Goal: Feedback & Contribution: Submit feedback/report problem

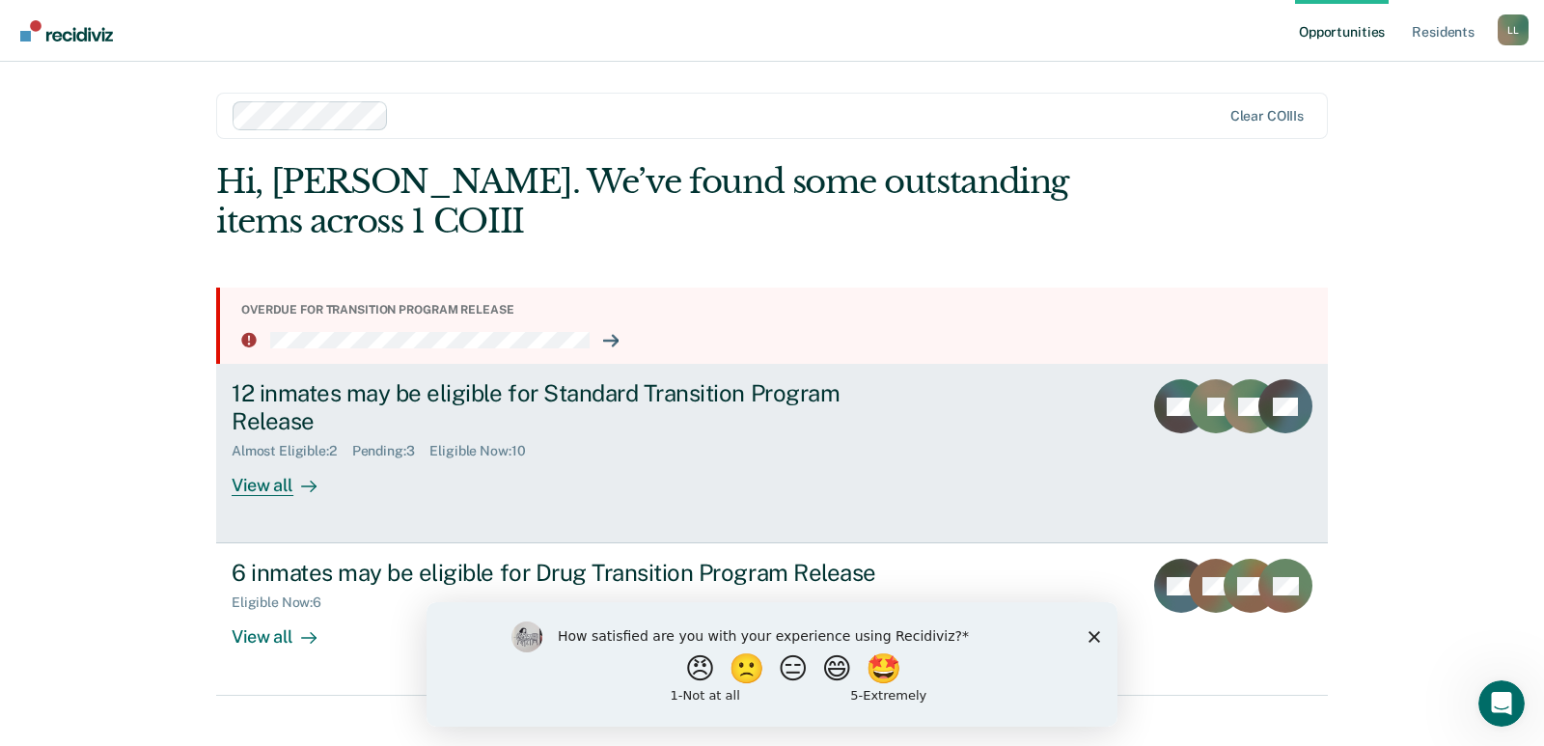
click at [293, 492] on div at bounding box center [304, 486] width 23 height 22
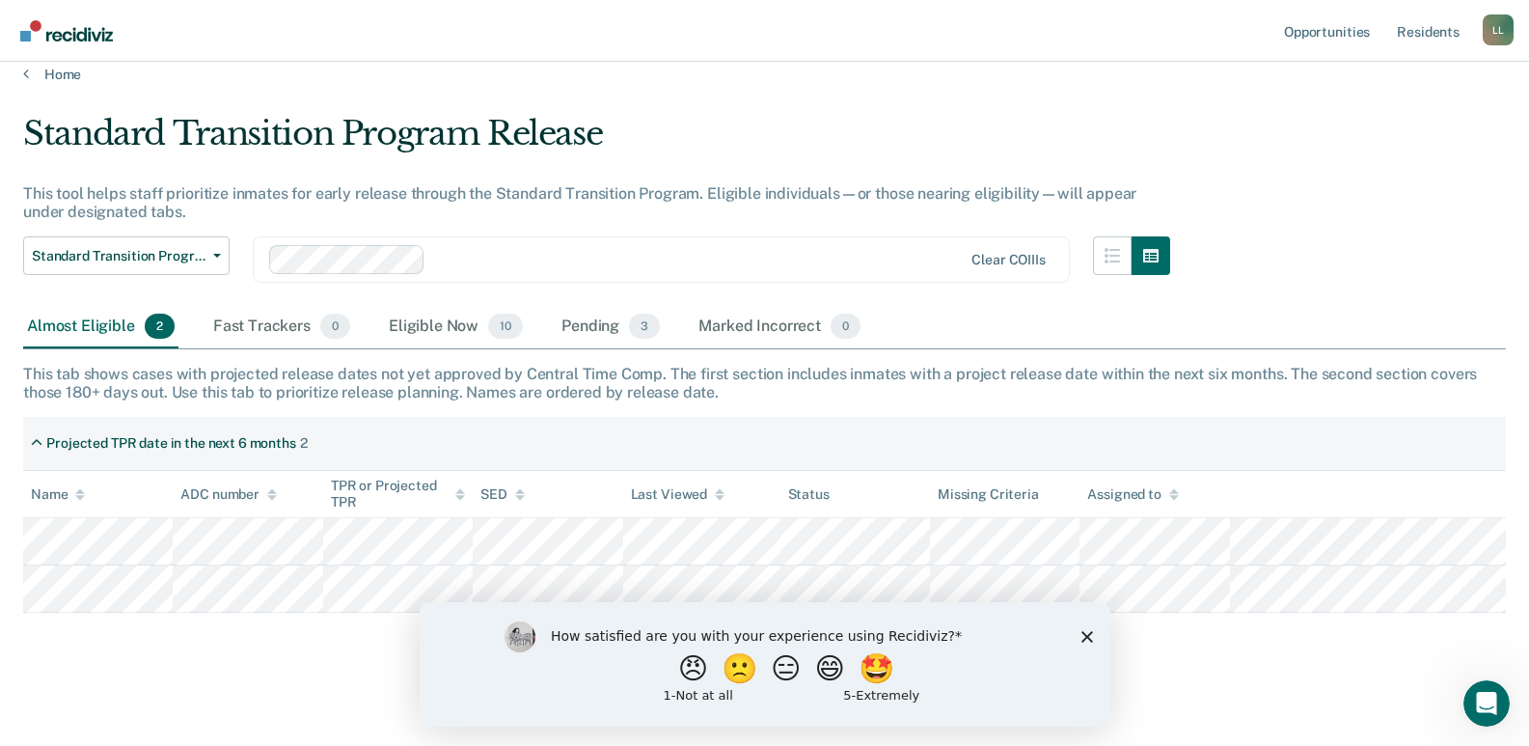
scroll to position [25, 0]
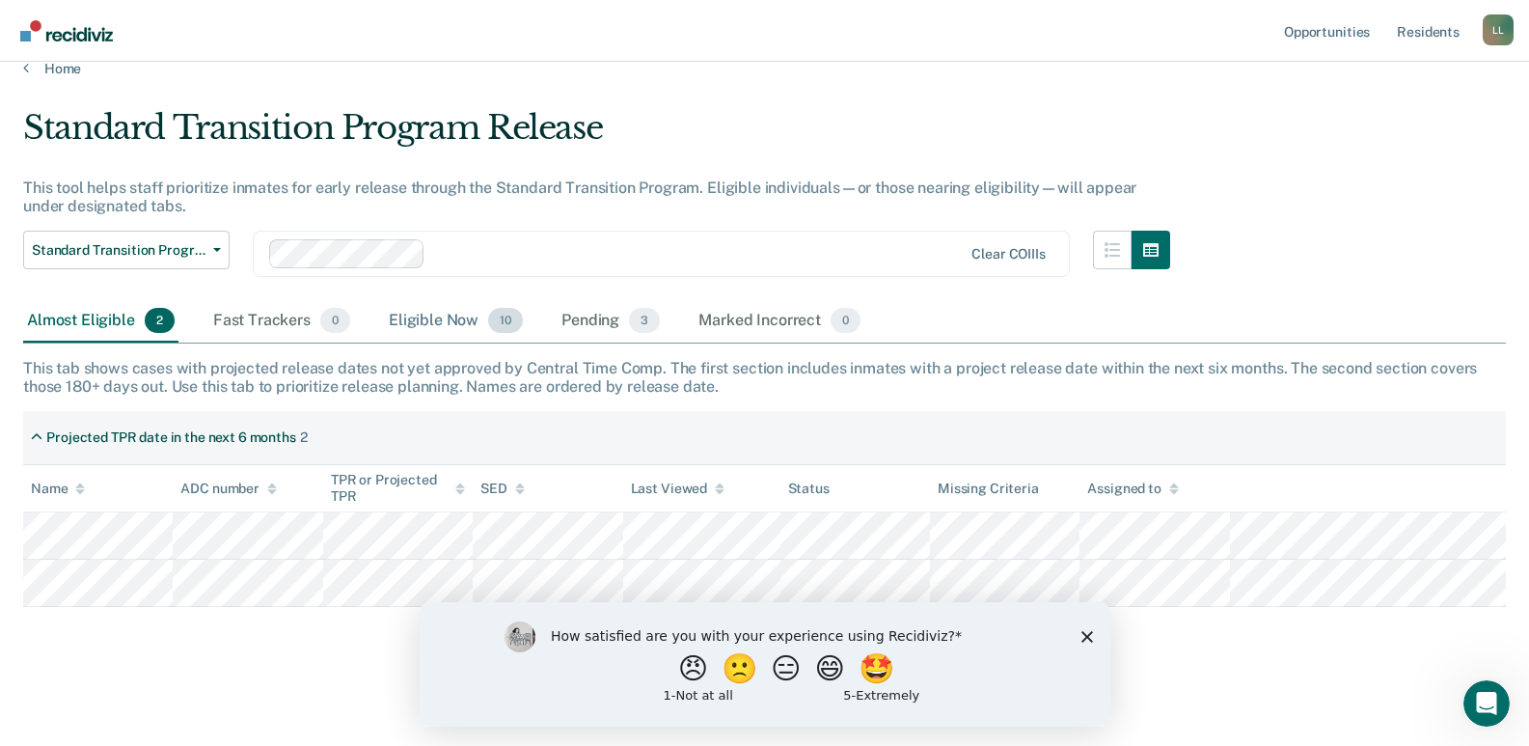
click at [417, 319] on div "Eligible Now 10" at bounding box center [456, 321] width 142 height 42
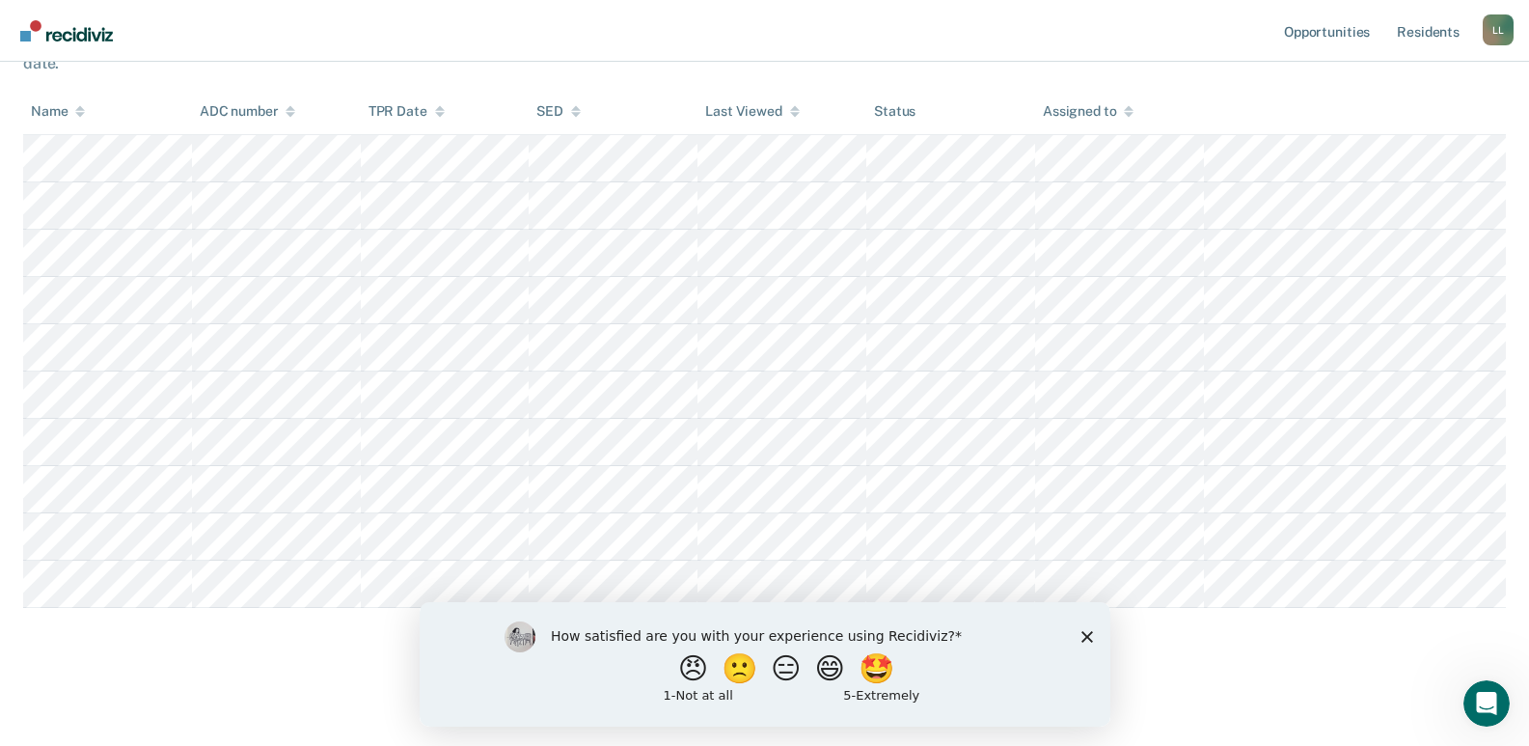
scroll to position [349, 0]
click at [738, 676] on button "🙁" at bounding box center [741, 667] width 52 height 39
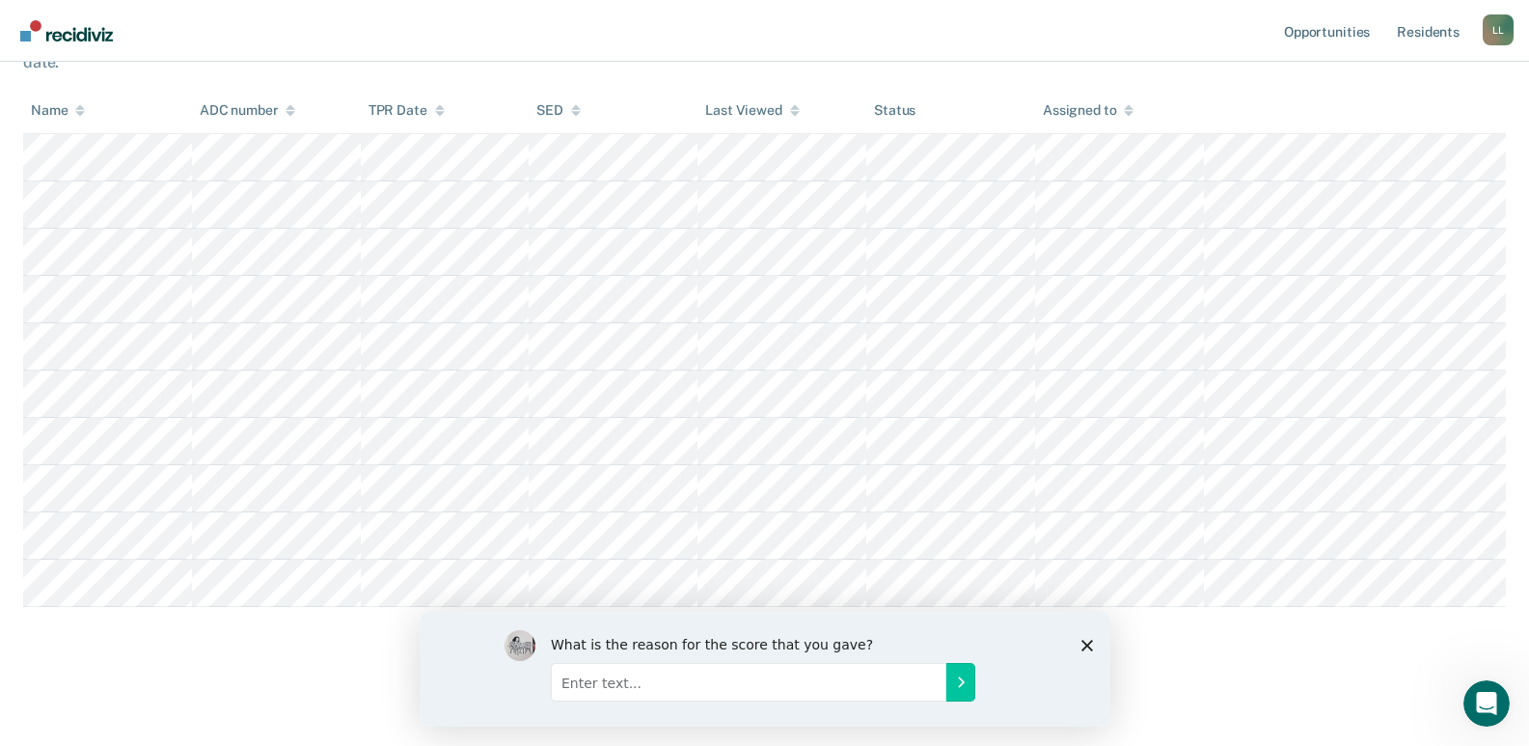
click at [680, 691] on input "Enter text..." at bounding box center [748, 681] width 396 height 39
click at [882, 688] on input "Because once I have them sign for their Transition" at bounding box center [748, 681] width 396 height 39
type input "Because once I have them sign for their Transition, they stay on the board. I h…"
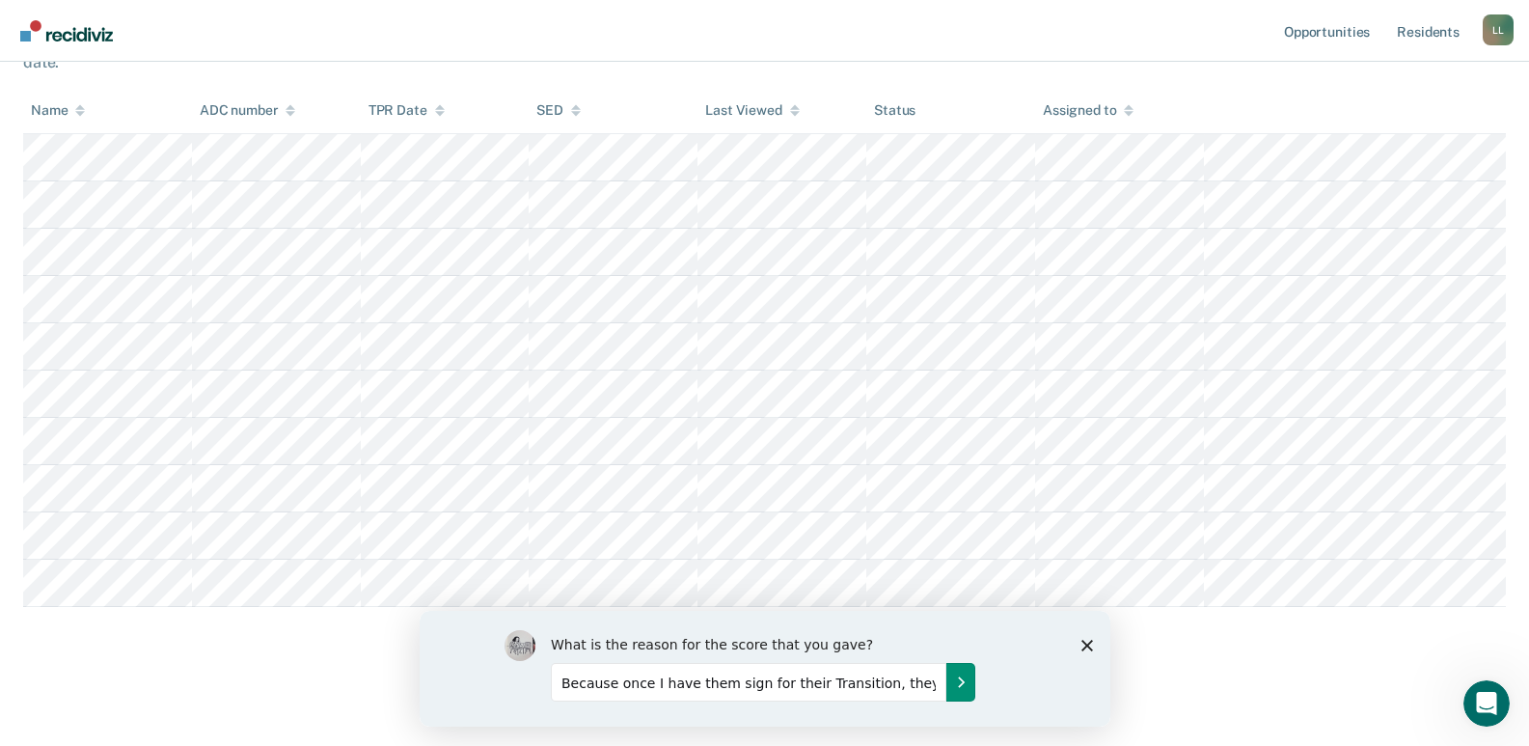
click at [963, 674] on icon "Submit your response" at bounding box center [959, 680] width 15 height 15
